Goal: Task Accomplishment & Management: Manage account settings

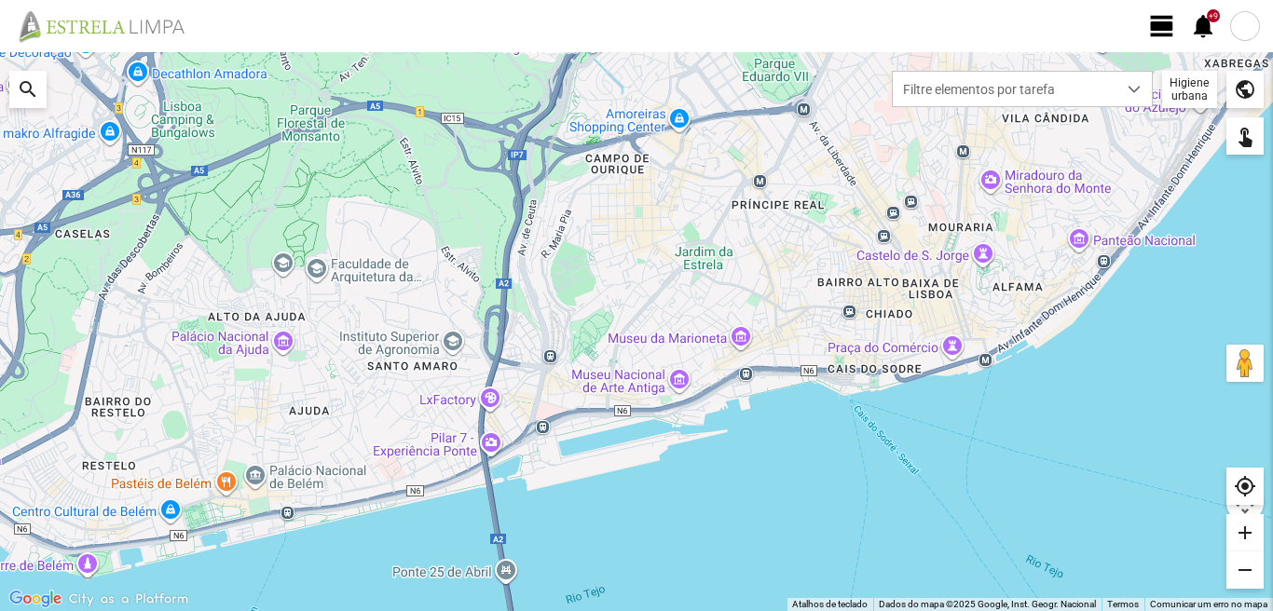
click at [1155, 19] on span "view_day" at bounding box center [1162, 26] width 28 height 28
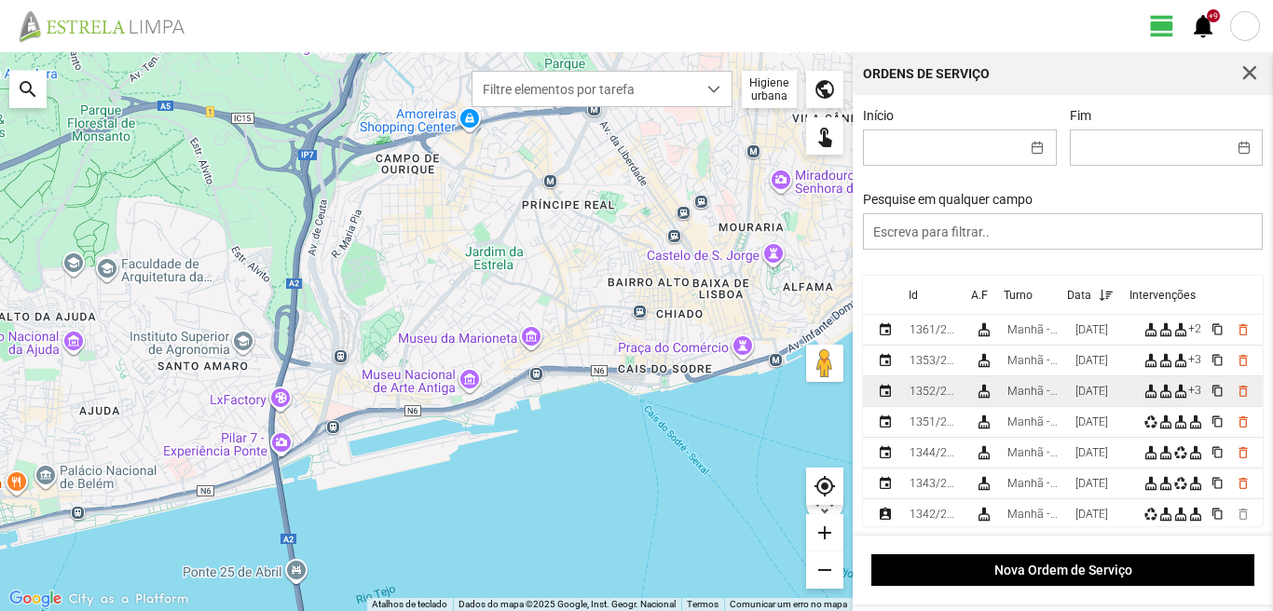
scroll to position [93, 0]
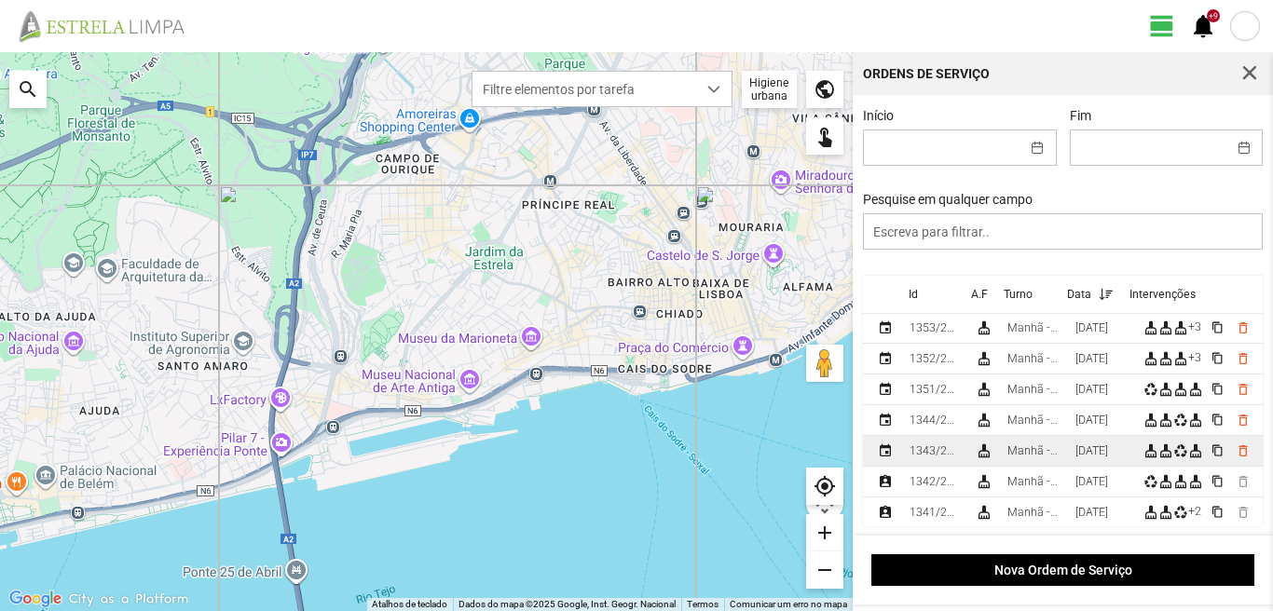
click at [1068, 455] on td "Manhã - HU 1" at bounding box center [1034, 451] width 68 height 31
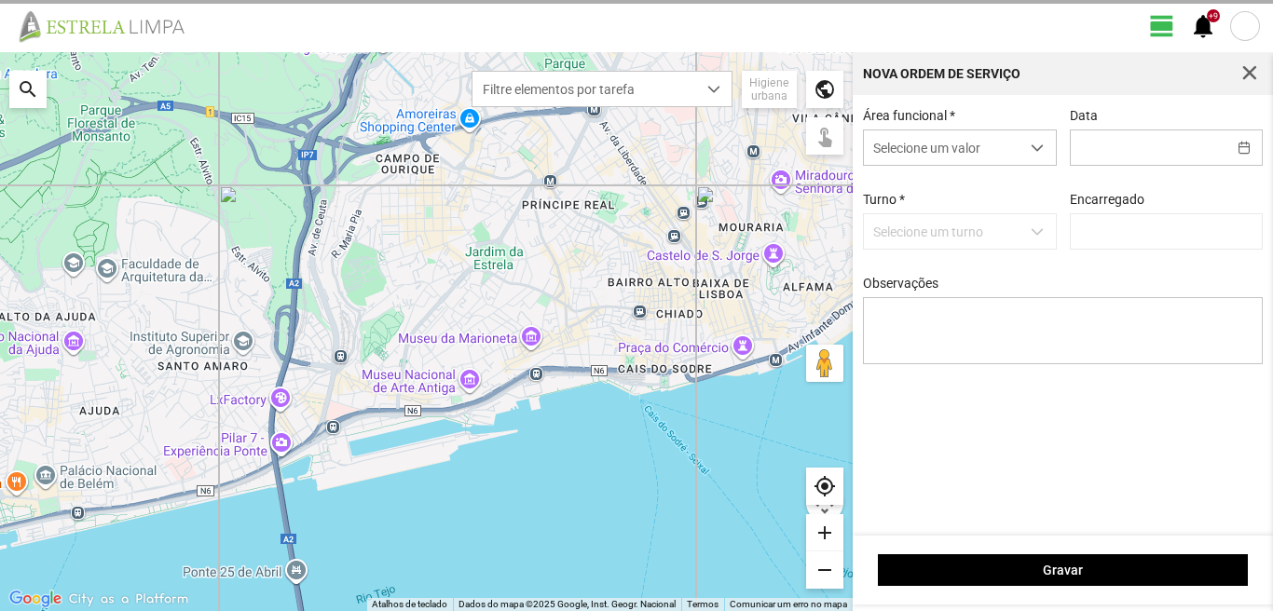
type input "[DATE]"
type textarea "39-baixa 10-25-ferias 6-47-50-descanso ao serviço-17-22-36-44-45-49-Eo38"
type input "[PERSON_NAME]"
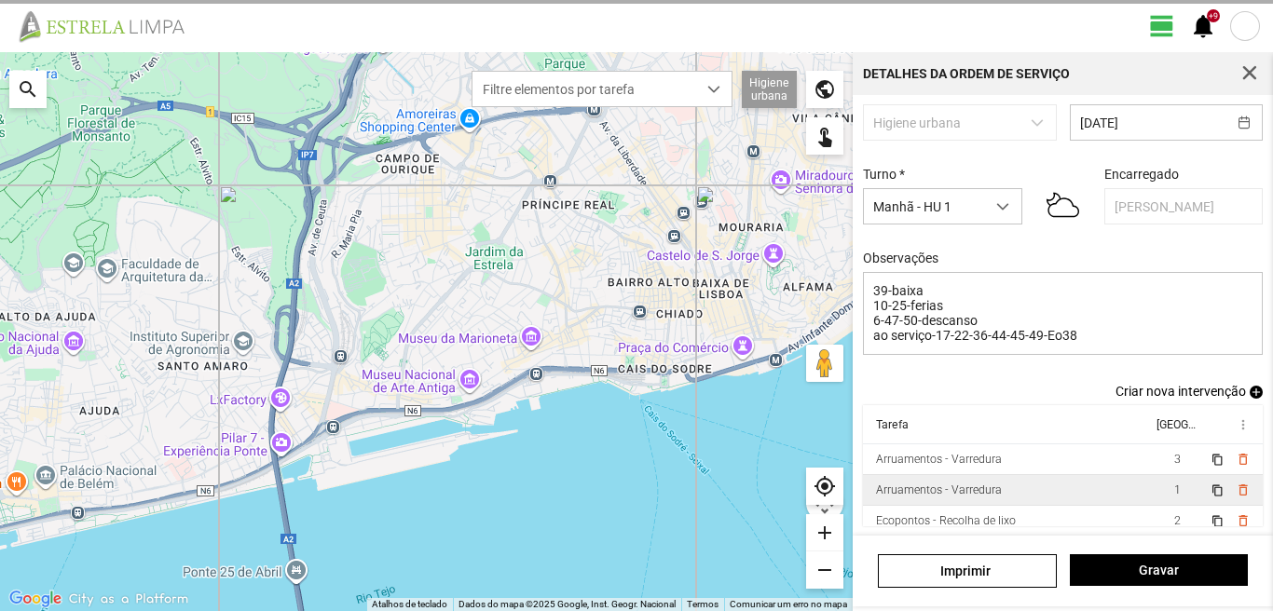
scroll to position [117, 0]
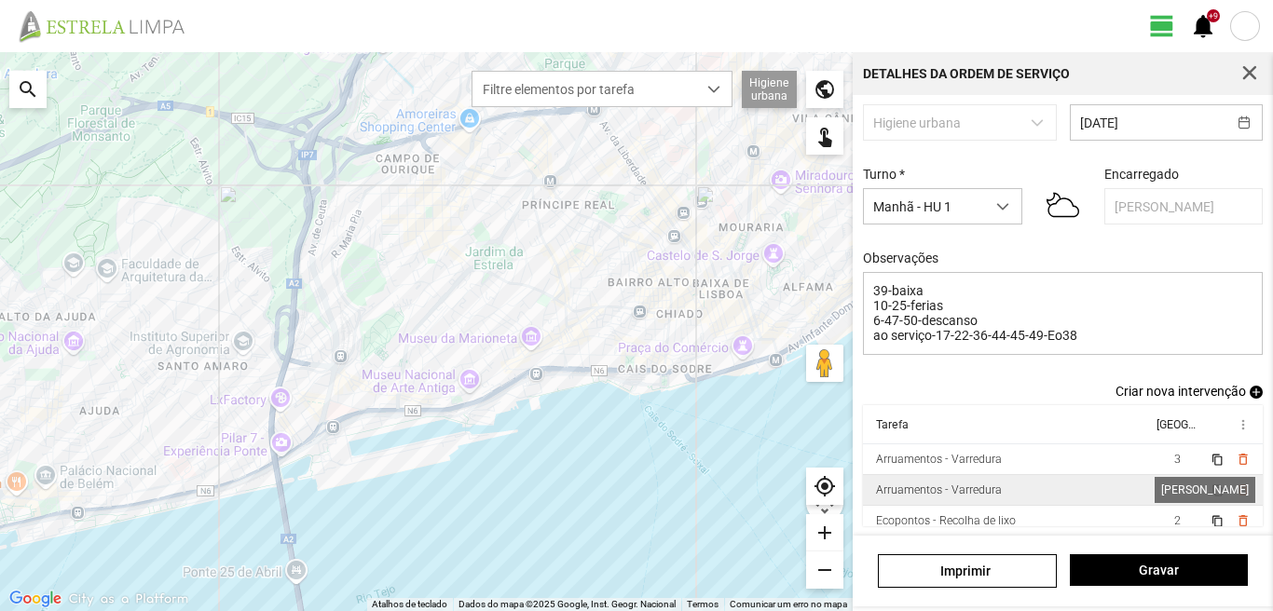
click at [1174, 488] on span "1" at bounding box center [1177, 490] width 7 height 13
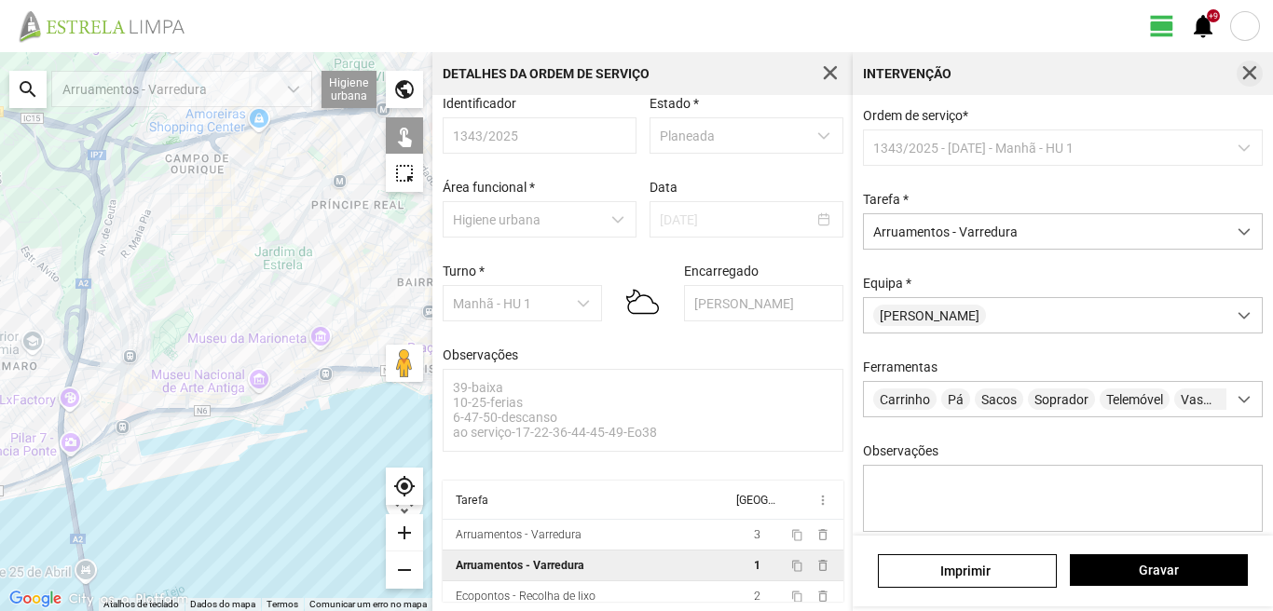
click at [1246, 72] on span "button" at bounding box center [1249, 73] width 17 height 17
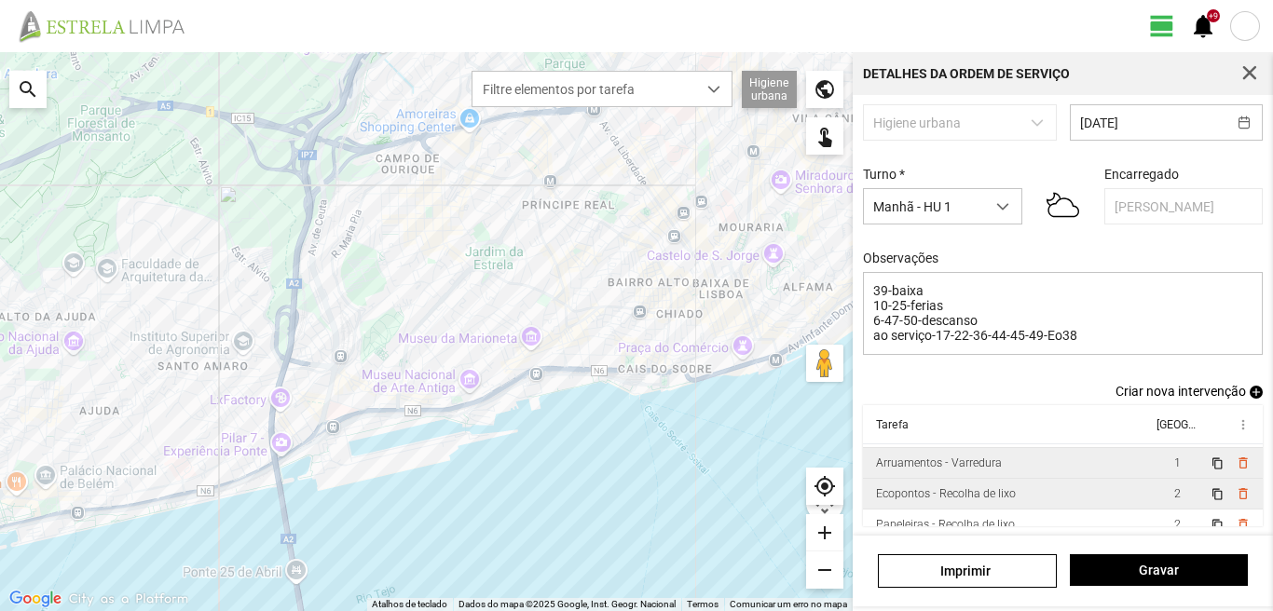
scroll to position [41, 0]
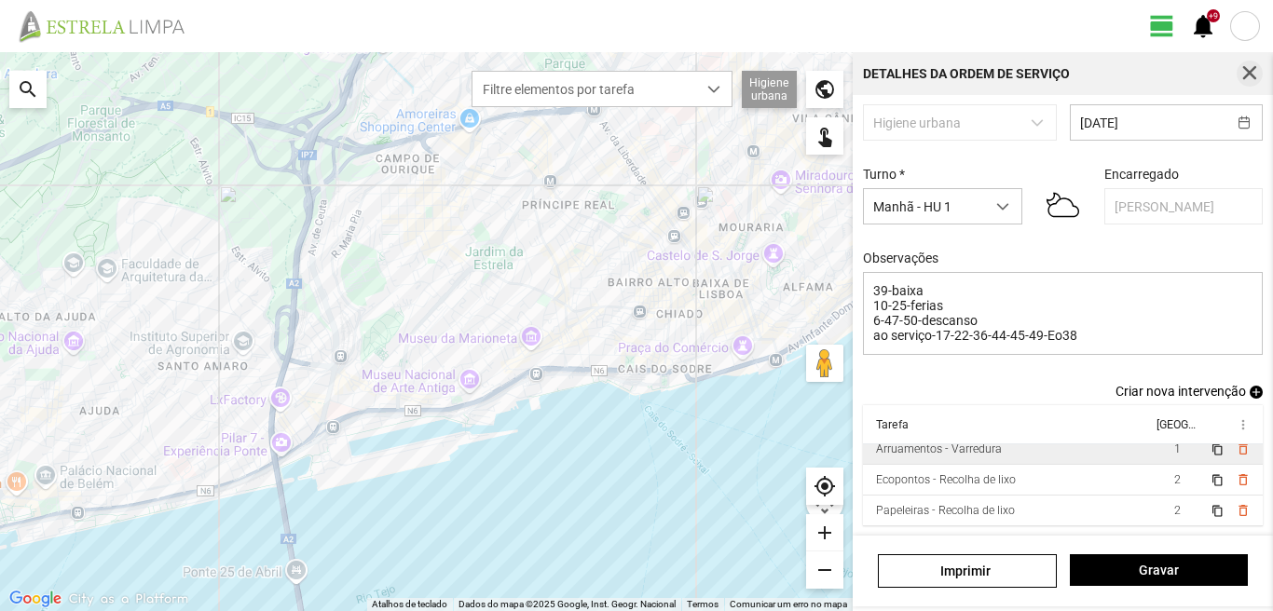
click at [1250, 72] on span "button" at bounding box center [1249, 73] width 17 height 17
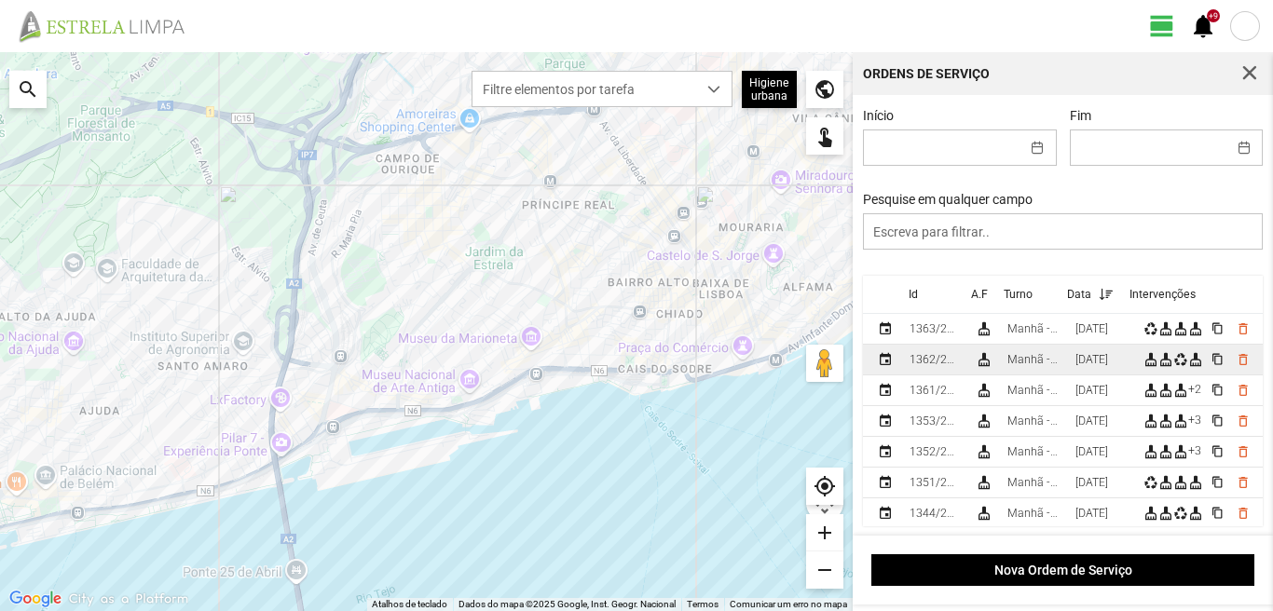
scroll to position [93, 0]
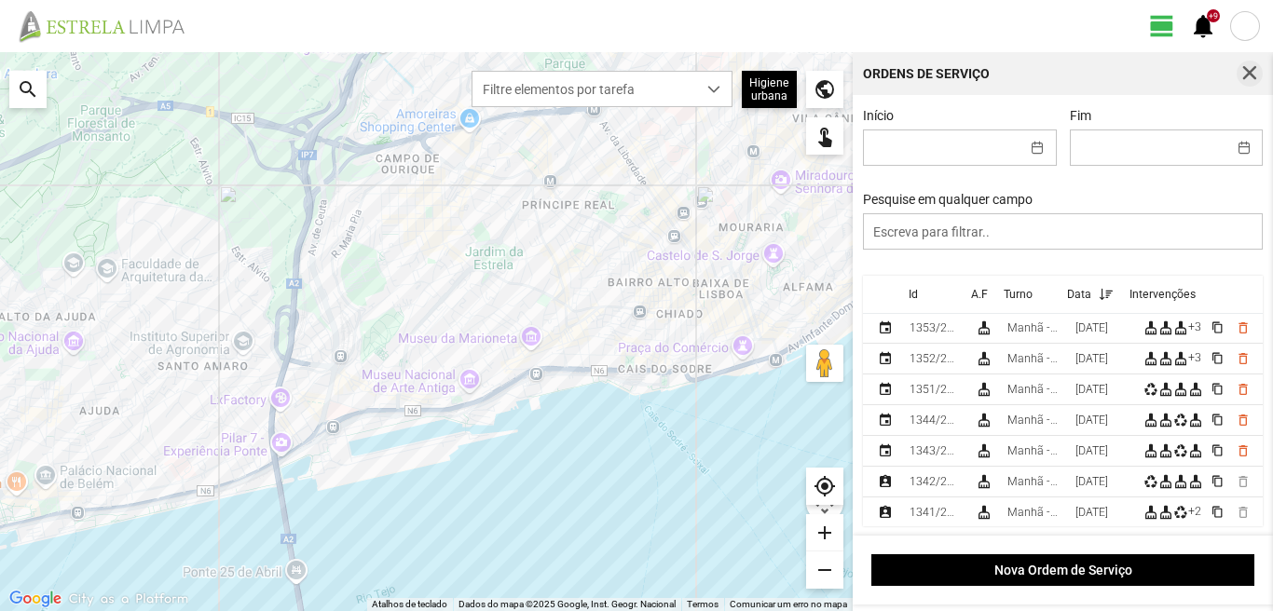
click at [1254, 75] on span "button" at bounding box center [1249, 73] width 17 height 17
